Goal: Go to known website: Access a specific website the user already knows

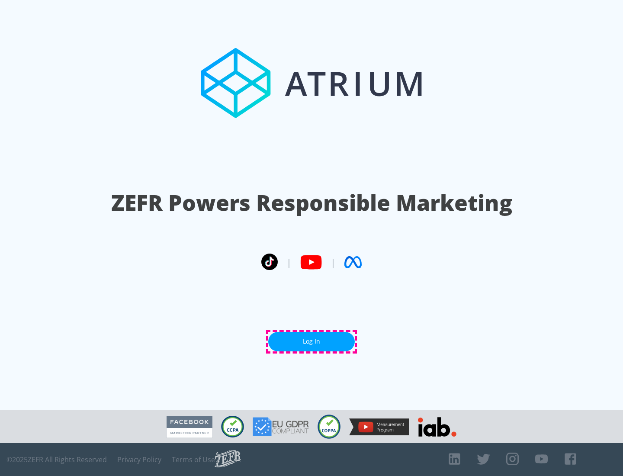
click at [312, 342] on link "Log In" at bounding box center [311, 341] width 87 height 19
